Goal: Obtain resource: Download file/media

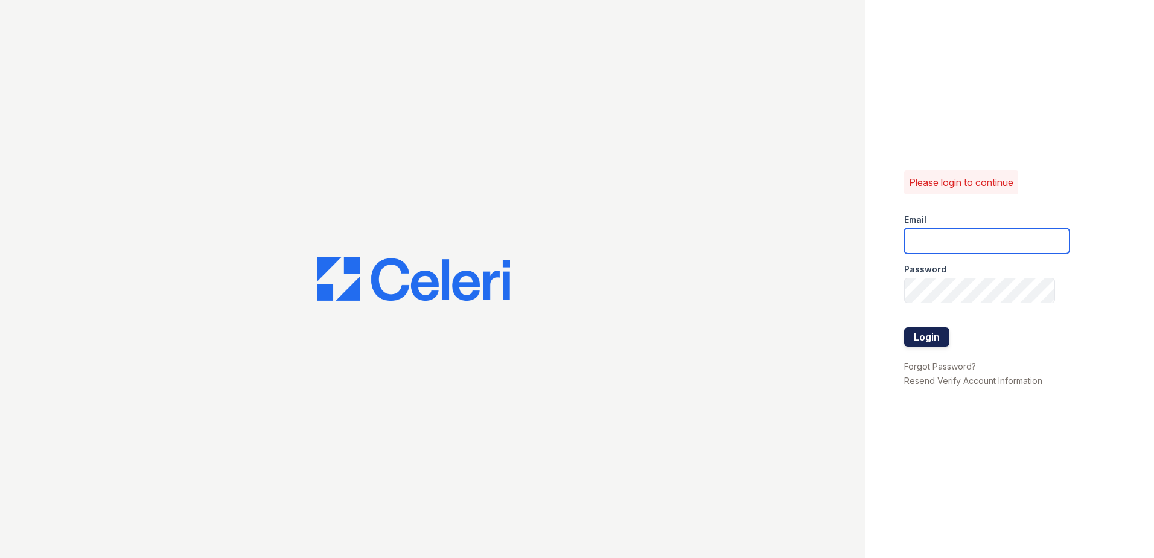
type input "[EMAIL_ADDRESS][DOMAIN_NAME]"
click at [916, 328] on button "Login" at bounding box center [926, 336] width 45 height 19
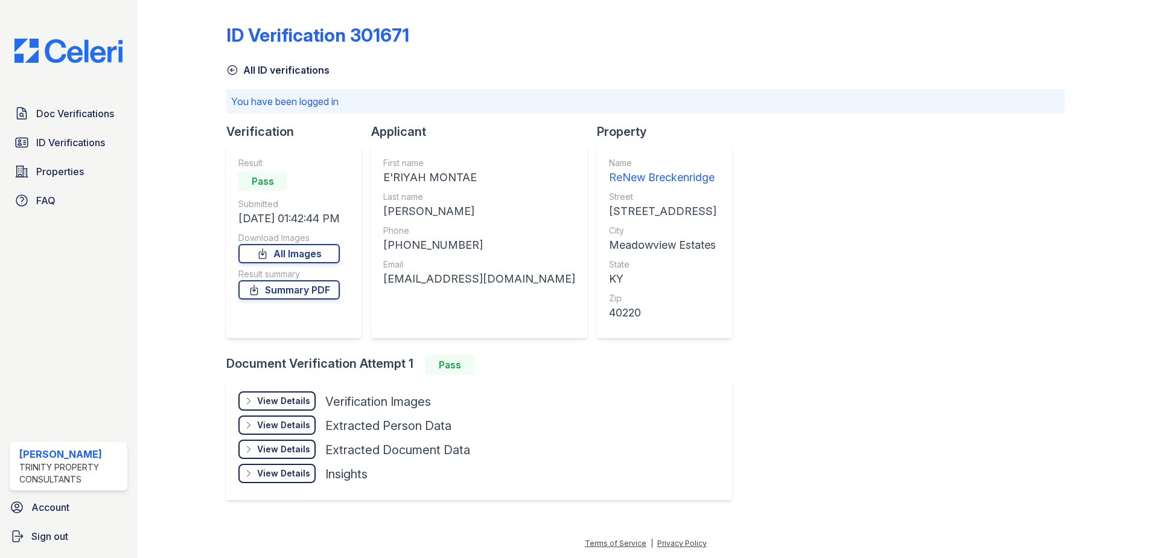
click at [72, 94] on div "Doc Verifications ID Verifications Properties FAQ [PERSON_NAME] Trinity Propert…" at bounding box center [68, 279] width 137 height 558
click at [81, 119] on span "Doc Verifications" at bounding box center [75, 113] width 78 height 14
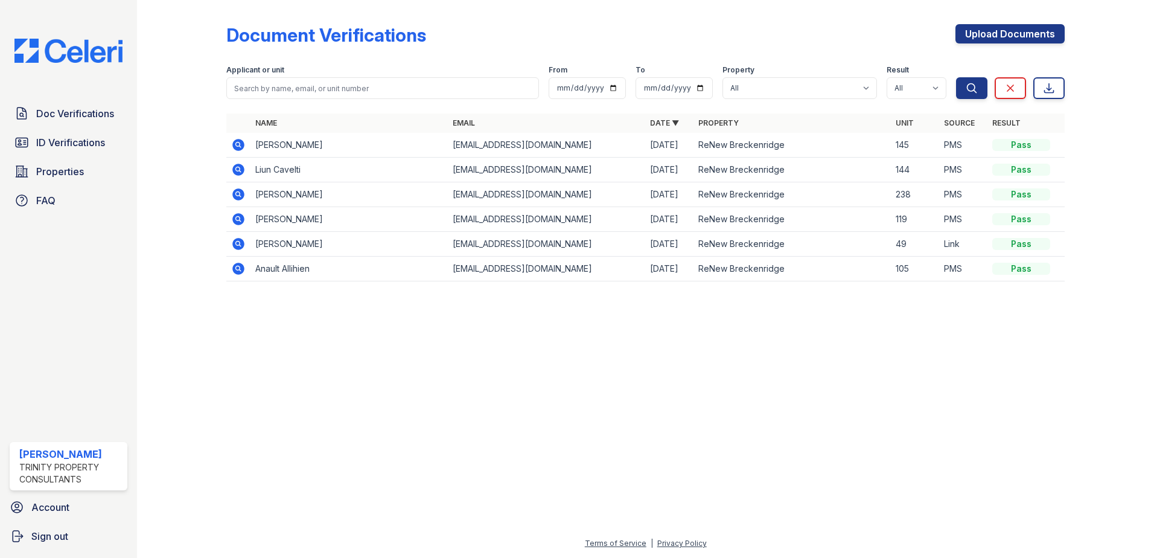
click at [240, 193] on icon at bounding box center [238, 194] width 14 height 14
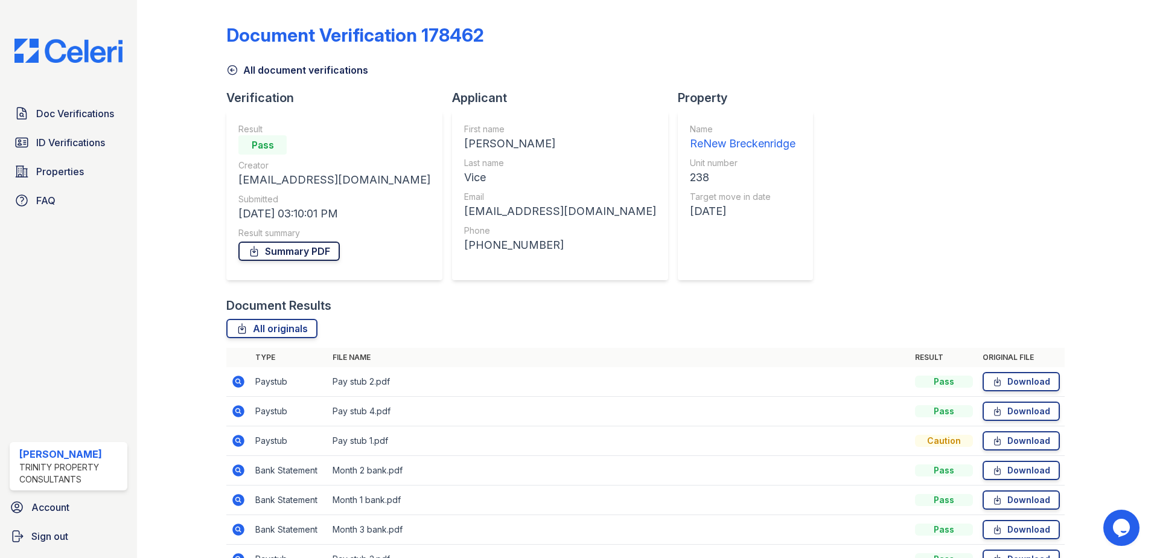
click at [307, 256] on link "Summary PDF" at bounding box center [288, 250] width 101 height 19
